Goal: Task Accomplishment & Management: Manage account settings

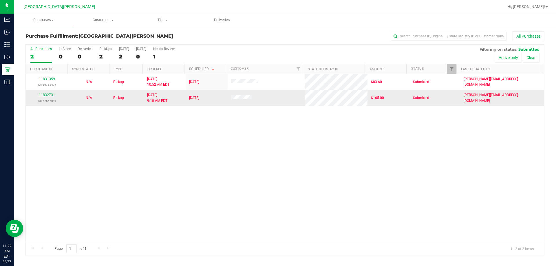
click at [45, 97] on link "11832731" at bounding box center [47, 95] width 16 height 4
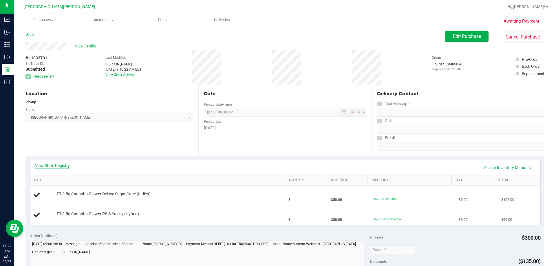
click at [52, 165] on link "View State Registry" at bounding box center [52, 166] width 35 height 6
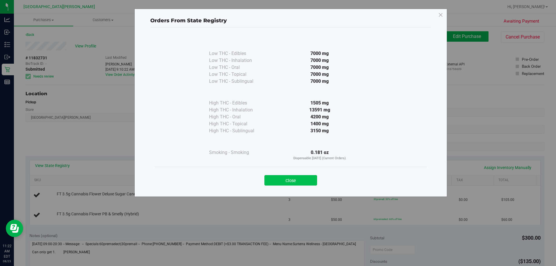
click at [301, 183] on button "Close" at bounding box center [290, 180] width 53 height 10
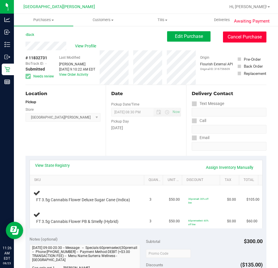
click at [223, 39] on button "Cancel Purchase" at bounding box center [244, 37] width 43 height 11
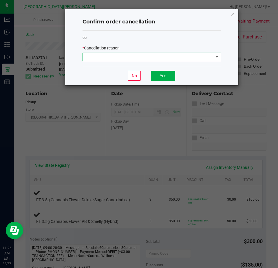
click at [183, 60] on span at bounding box center [148, 57] width 131 height 8
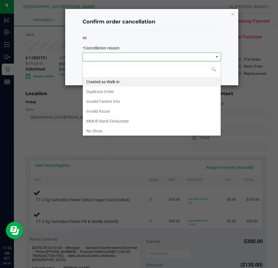
scroll to position [9, 138]
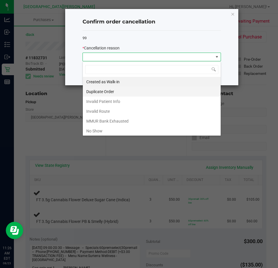
click at [92, 94] on li "Duplicate Order" at bounding box center [152, 92] width 138 height 10
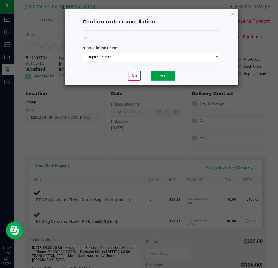
click at [158, 75] on button "Yes" at bounding box center [163, 76] width 24 height 10
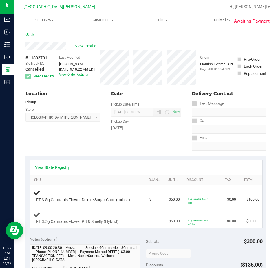
scroll to position [29, 0]
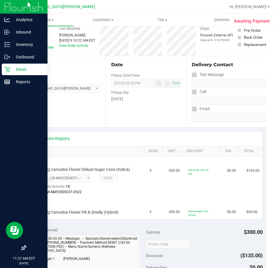
click at [8, 72] on div "Retail" at bounding box center [25, 70] width 46 height 12
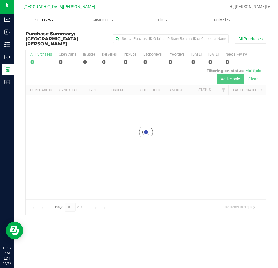
click at [46, 21] on span "Purchases" at bounding box center [43, 19] width 59 height 5
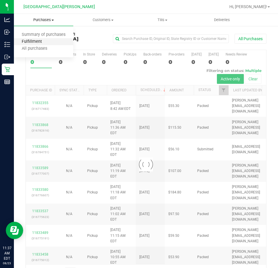
click at [43, 39] on span "Fulfillment" at bounding box center [32, 41] width 36 height 5
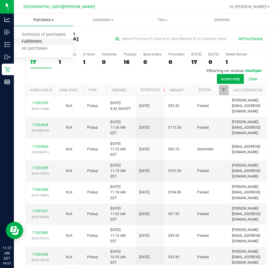
click at [37, 42] on span "Fulfillment" at bounding box center [32, 41] width 36 height 5
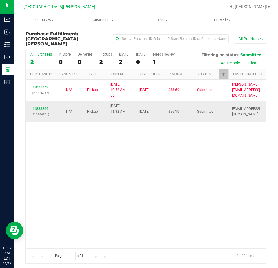
click at [35, 101] on td "11833866 (316784751)" at bounding box center [40, 111] width 29 height 21
click at [36, 107] on link "11833866" at bounding box center [40, 109] width 16 height 4
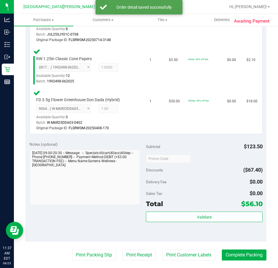
scroll to position [232, 0]
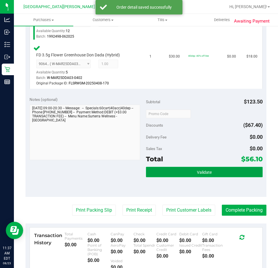
click at [210, 171] on button "Validate" at bounding box center [204, 172] width 117 height 10
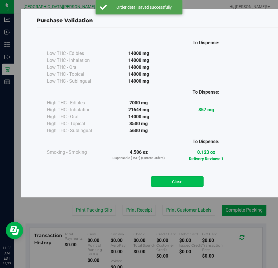
click at [161, 183] on button "Close" at bounding box center [177, 182] width 53 height 10
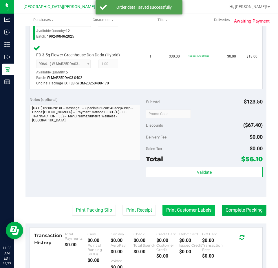
click at [183, 210] on button "Print Customer Labels" at bounding box center [188, 210] width 53 height 11
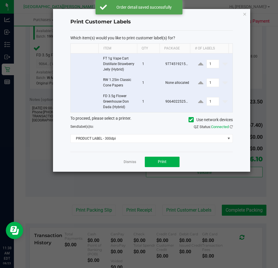
click at [183, 170] on div "Dismiss Print" at bounding box center [151, 162] width 162 height 20
click at [178, 141] on span "PRODUCT LABEL - 300dpi" at bounding box center [148, 139] width 155 height 8
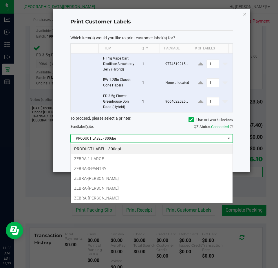
scroll to position [9, 162]
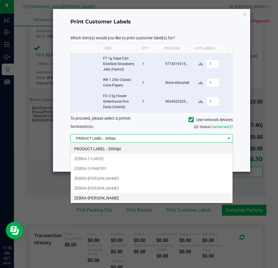
click at [120, 195] on li "ZEBRA-[PERSON_NAME]" at bounding box center [152, 198] width 162 height 10
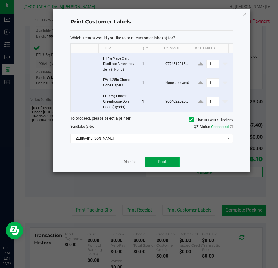
click at [162, 167] on button "Print" at bounding box center [162, 162] width 35 height 10
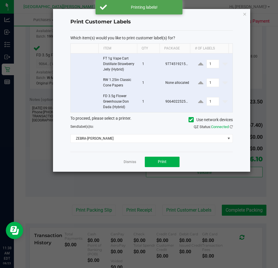
click at [136, 163] on div "Dismiss Print" at bounding box center [151, 162] width 162 height 20
click at [129, 162] on link "Dismiss" at bounding box center [130, 162] width 12 height 5
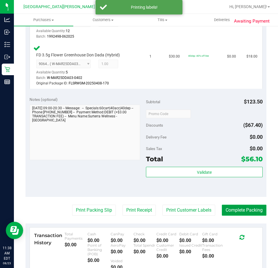
click at [247, 210] on button "Complete Packing" at bounding box center [244, 210] width 45 height 11
